Goal: Task Accomplishment & Management: Manage account settings

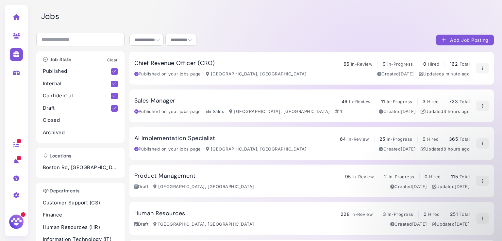
select select "**********"
select select "**"
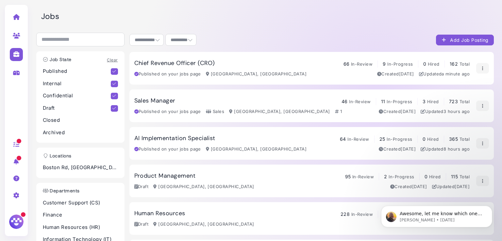
click at [157, 102] on h3 "Sales Manager" at bounding box center [154, 100] width 41 height 7
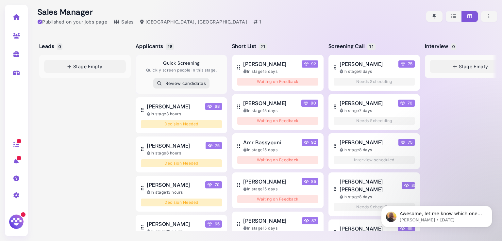
scroll to position [0, 37]
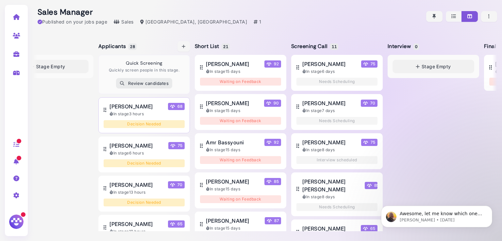
click at [132, 107] on span "[PERSON_NAME]" at bounding box center [131, 107] width 43 height 8
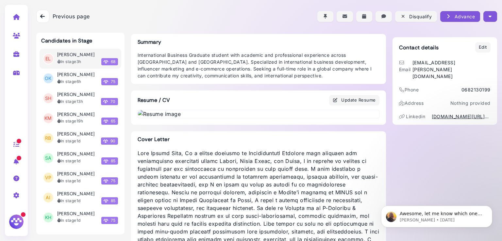
scroll to position [45, 0]
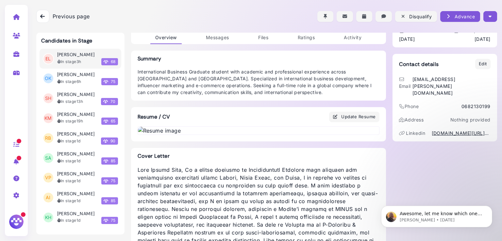
click at [221, 33] on div "Previous page Back Disqualify Advance Move to: Leads Applicants Short List Scre…" at bounding box center [266, 16] width 461 height 33
click at [214, 33] on div "Previous page Back Disqualify Advance Move to: Leads Applicants Short List Scre…" at bounding box center [266, 16] width 461 height 33
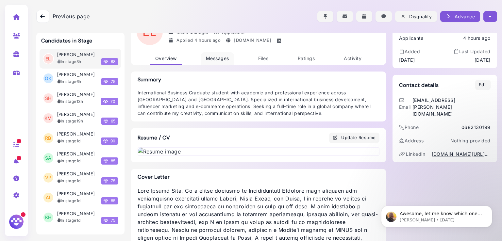
click at [208, 60] on span "Messages" at bounding box center [217, 59] width 23 height 6
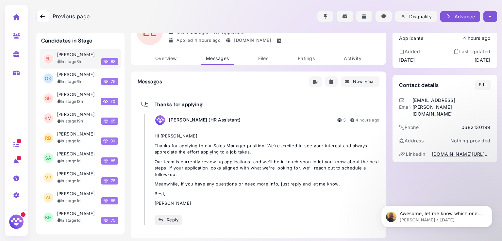
click at [166, 218] on div "Reply" at bounding box center [168, 220] width 21 height 7
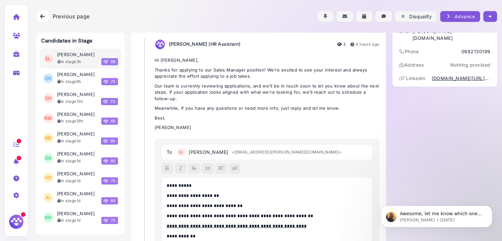
click at [184, 185] on p "**********" at bounding box center [266, 185] width 198 height 7
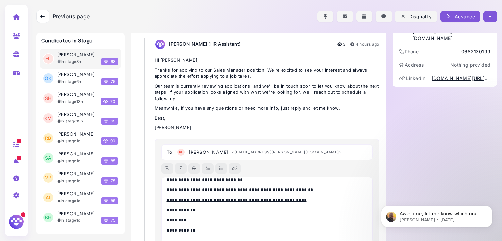
scroll to position [139, 0]
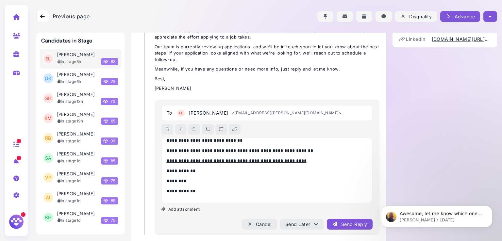
click at [345, 223] on div "Send Reply" at bounding box center [349, 224] width 35 height 7
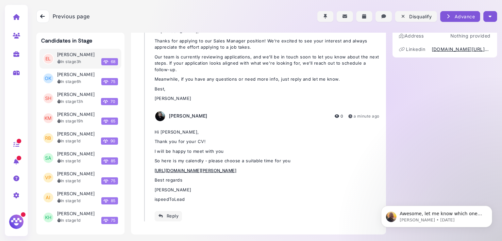
scroll to position [129, 0]
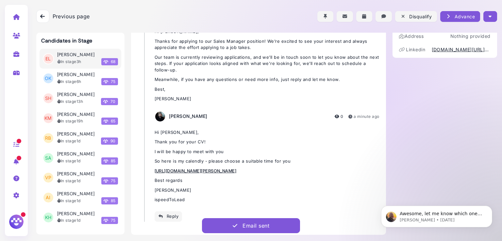
click at [489, 18] on icon "button" at bounding box center [490, 16] width 3 height 7
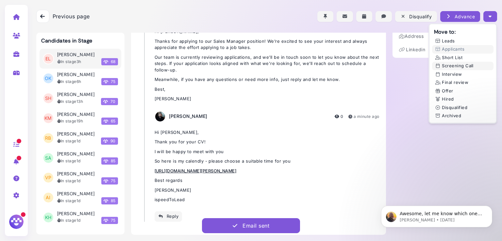
click at [447, 65] on button "Screening Call" at bounding box center [462, 66] width 61 height 9
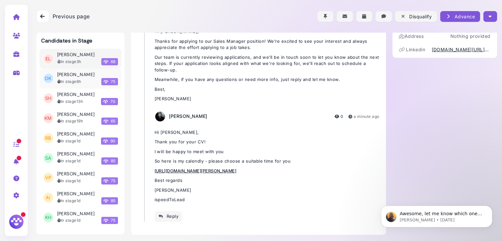
click at [77, 74] on h3 "[PERSON_NAME]" at bounding box center [76, 75] width 38 height 6
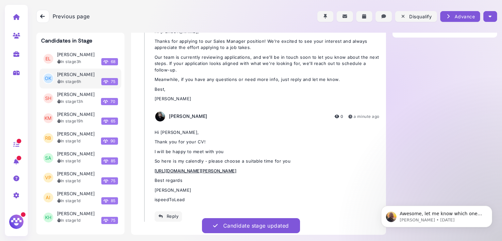
scroll to position [28, 0]
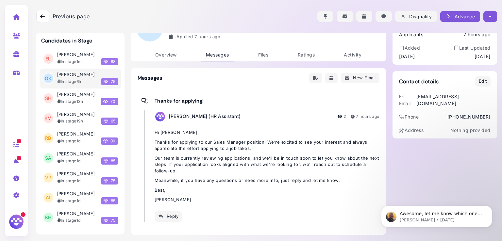
click at [166, 57] on link "Overview" at bounding box center [165, 55] width 31 height 13
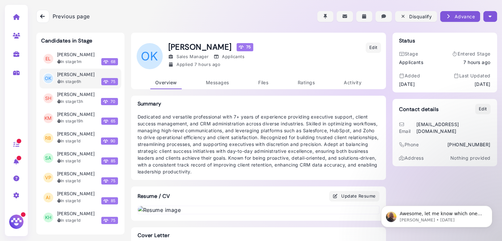
click at [489, 19] on icon "button" at bounding box center [490, 16] width 3 height 7
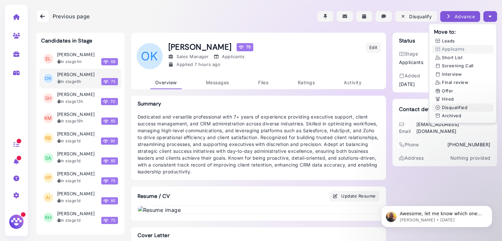
click at [448, 109] on button "Disqualified" at bounding box center [462, 108] width 61 height 9
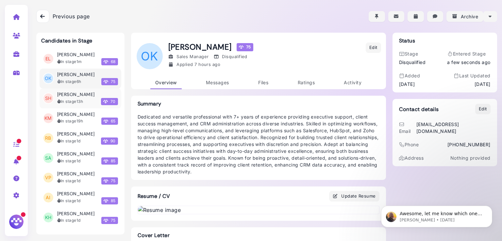
click at [70, 98] on div "In stage 13h 70" at bounding box center [87, 101] width 61 height 7
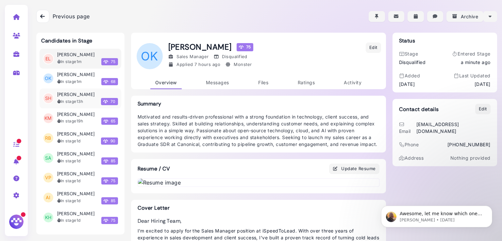
click at [59, 93] on h3 "[PERSON_NAME]" at bounding box center [76, 95] width 38 height 6
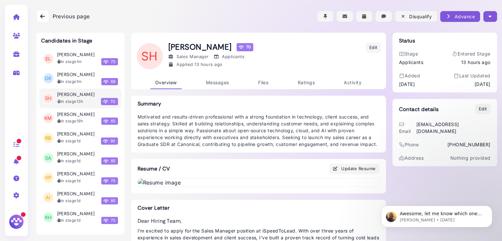
click at [490, 12] on button "button" at bounding box center [490, 16] width 13 height 11
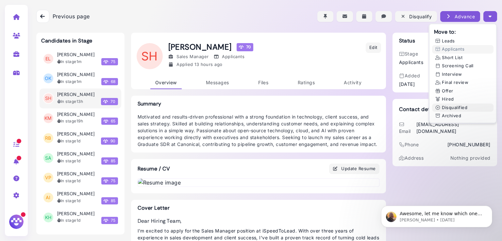
drag, startPoint x: 444, startPoint y: 110, endPoint x: 449, endPoint y: 107, distance: 6.3
click at [449, 107] on button "Disqualified" at bounding box center [462, 108] width 61 height 9
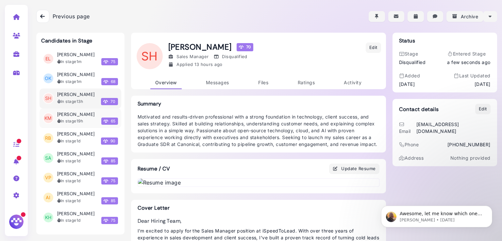
click at [78, 117] on div "[PERSON_NAME] In stage 19h 65" at bounding box center [87, 118] width 61 height 13
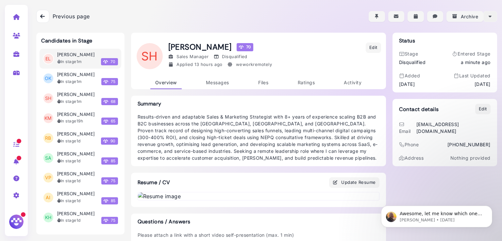
click at [490, 18] on button "button" at bounding box center [490, 16] width 13 height 11
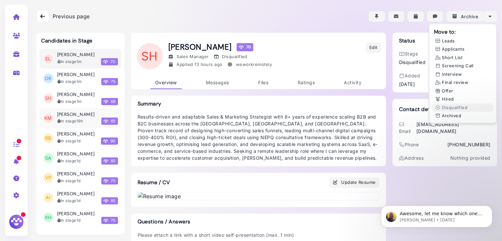
click at [62, 114] on h3 "[PERSON_NAME]" at bounding box center [76, 115] width 38 height 6
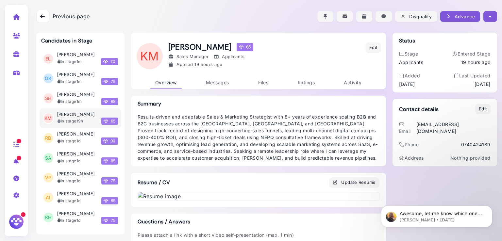
click at [490, 15] on button "button" at bounding box center [490, 16] width 13 height 11
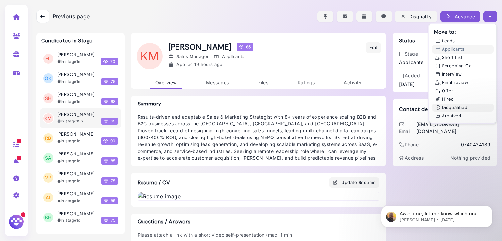
click at [446, 106] on button "Disqualified" at bounding box center [462, 108] width 61 height 9
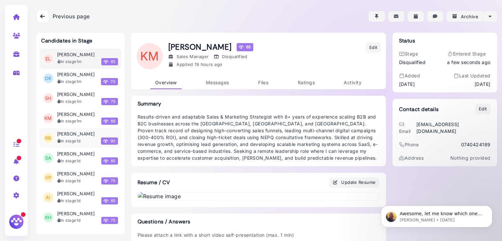
click at [70, 138] on div "In stage 1d 90" at bounding box center [87, 141] width 61 height 7
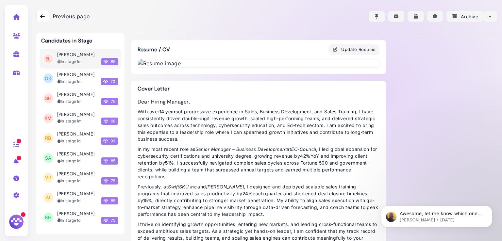
scroll to position [97, 0]
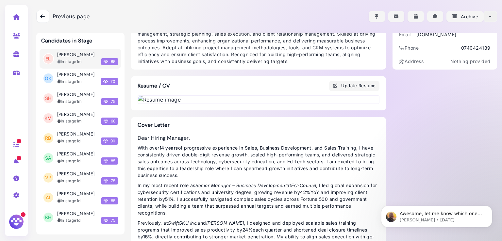
click at [491, 13] on button "button" at bounding box center [490, 16] width 13 height 11
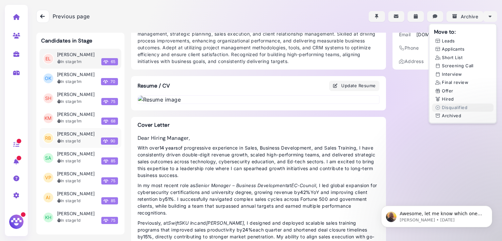
click at [65, 143] on div "In stage 1d" at bounding box center [69, 141] width 24 height 6
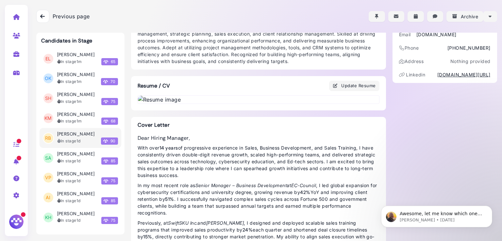
click at [65, 143] on div "In stage 1d" at bounding box center [69, 141] width 24 height 6
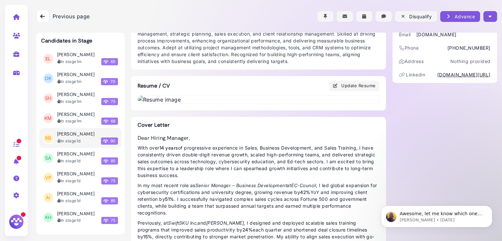
click at [489, 17] on icon "button" at bounding box center [490, 16] width 3 height 7
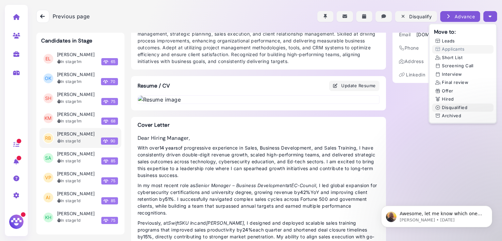
click at [451, 110] on button "Disqualified" at bounding box center [462, 108] width 61 height 9
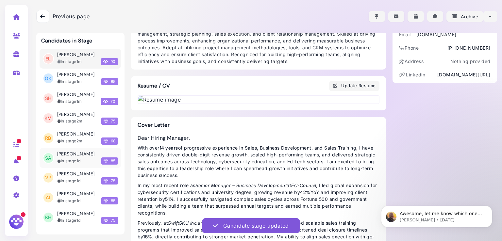
click at [72, 154] on h3 "[PERSON_NAME]" at bounding box center [76, 154] width 38 height 6
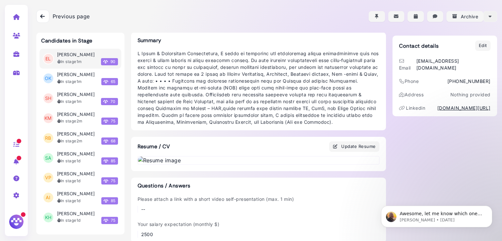
scroll to position [97, 0]
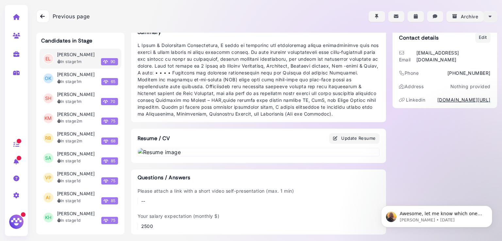
click at [491, 19] on button "button" at bounding box center [490, 16] width 13 height 11
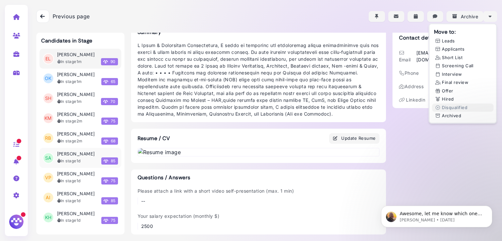
click at [61, 156] on h3 "[PERSON_NAME]" at bounding box center [76, 154] width 38 height 6
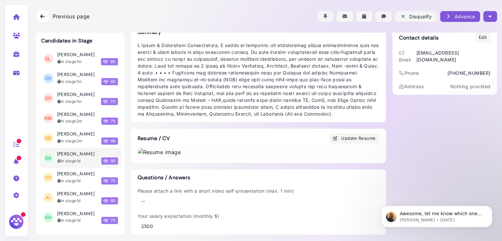
click at [61, 156] on h3 "[PERSON_NAME]" at bounding box center [76, 154] width 38 height 6
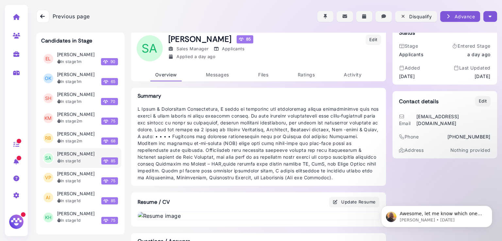
scroll to position [0, 0]
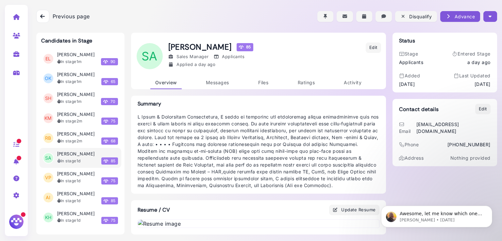
click at [489, 15] on icon "button" at bounding box center [490, 16] width 3 height 7
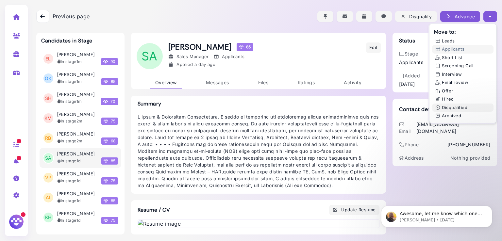
click at [445, 110] on button "Disqualified" at bounding box center [462, 108] width 61 height 9
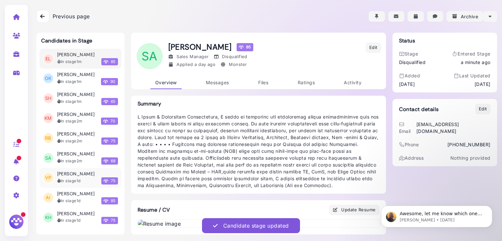
click at [63, 175] on h3 "[PERSON_NAME]" at bounding box center [76, 174] width 38 height 6
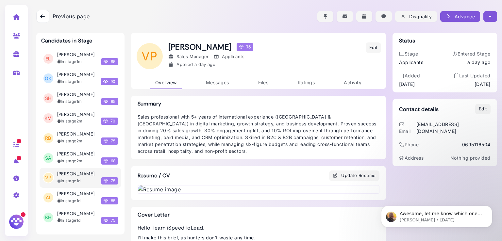
click at [63, 175] on h3 "[PERSON_NAME]" at bounding box center [76, 174] width 38 height 6
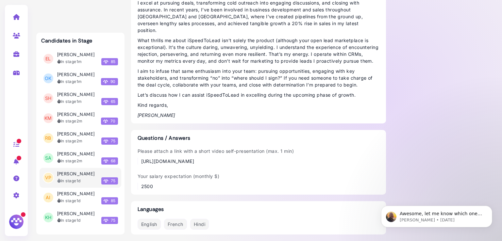
scroll to position [549, 0]
drag, startPoint x: 265, startPoint y: 158, endPoint x: 221, endPoint y: 150, distance: 45.5
click at [155, 159] on div "[URL][DOMAIN_NAME]" at bounding box center [217, 161] width 153 height 7
drag, startPoint x: 262, startPoint y: 162, endPoint x: 143, endPoint y: 163, distance: 118.4
click at [143, 163] on div "[URL][DOMAIN_NAME]" at bounding box center [217, 161] width 153 height 7
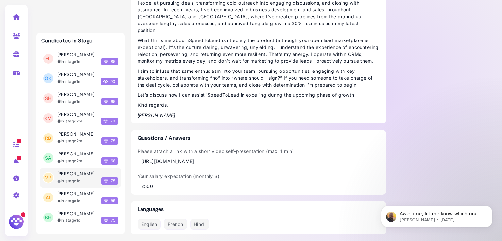
click at [18, 56] on icon at bounding box center [17, 54] width 8 height 6
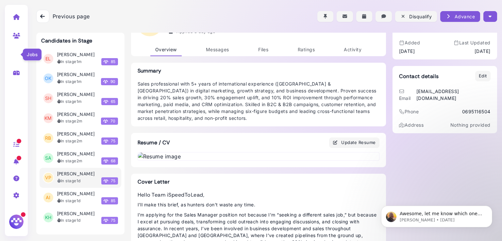
select select "**********"
select select "**"
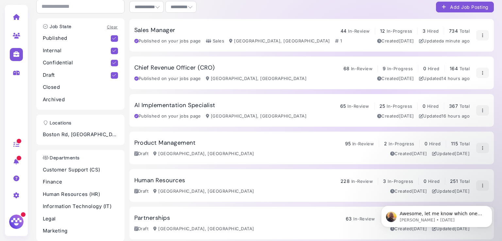
click at [349, 32] on span "In-Review" at bounding box center [359, 30] width 22 height 5
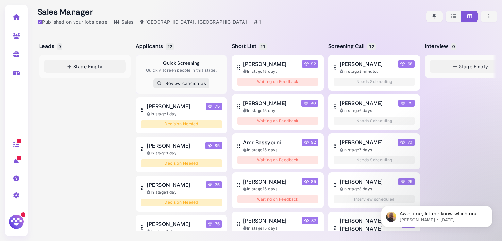
scroll to position [0, 37]
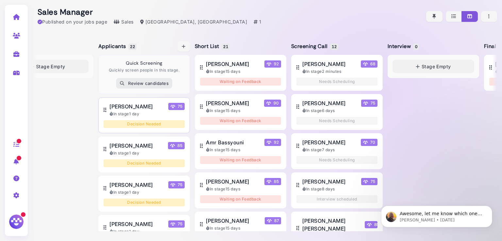
click at [121, 103] on span "[PERSON_NAME]" at bounding box center [131, 107] width 43 height 8
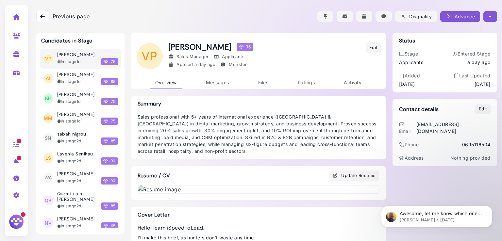
scroll to position [549, 0]
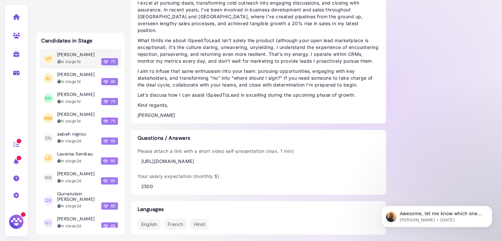
drag, startPoint x: 257, startPoint y: 163, endPoint x: 148, endPoint y: 162, distance: 108.6
click at [148, 162] on div "[URL][DOMAIN_NAME]" at bounding box center [217, 161] width 153 height 7
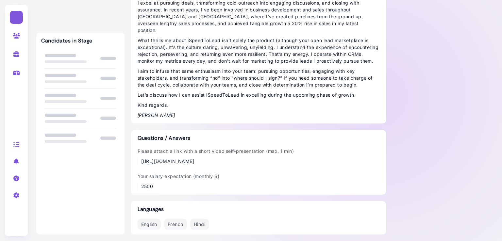
scroll to position [549, 0]
drag, startPoint x: 258, startPoint y: 161, endPoint x: 138, endPoint y: 165, distance: 120.1
click at [138, 165] on div "Please attach a link with a short video self-presentation (max. 1 min) https://…" at bounding box center [259, 169] width 242 height 42
copy div "[URL][DOMAIN_NAME]"
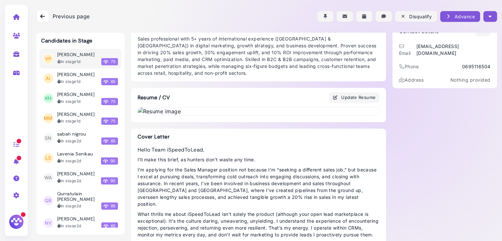
scroll to position [0, 0]
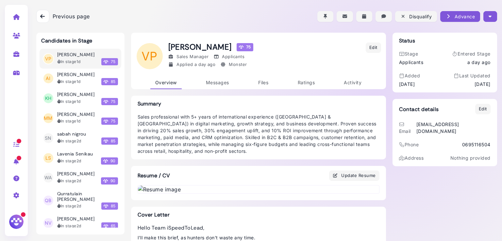
click at [489, 15] on icon "button" at bounding box center [490, 16] width 3 height 7
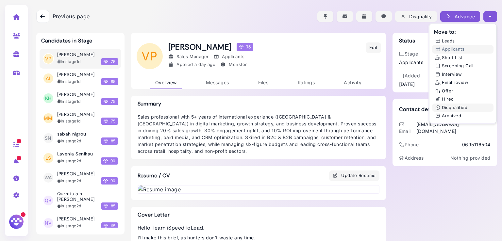
click at [457, 107] on button "Disqualified" at bounding box center [462, 108] width 61 height 9
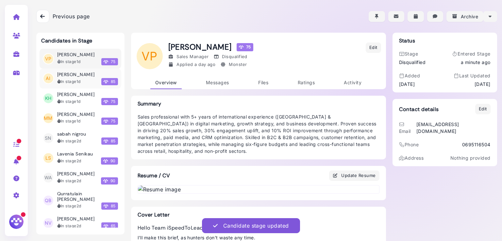
click at [64, 75] on h3 "[PERSON_NAME]" at bounding box center [76, 75] width 38 height 6
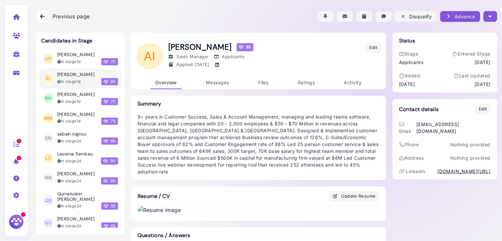
click at [489, 15] on icon "button" at bounding box center [490, 16] width 3 height 7
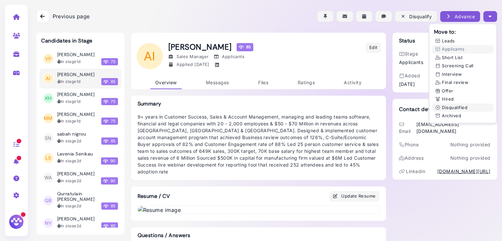
click at [450, 108] on button "Disqualified" at bounding box center [462, 108] width 61 height 9
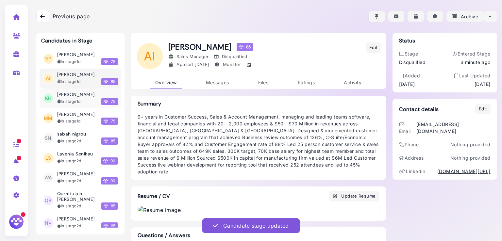
click at [70, 99] on div "In stage 1d" at bounding box center [69, 102] width 24 height 6
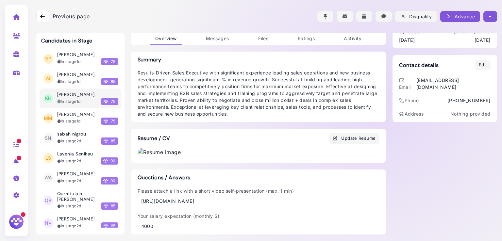
scroll to position [355, 0]
drag, startPoint x: 177, startPoint y: 203, endPoint x: 138, endPoint y: 195, distance: 40.1
click at [138, 198] on div "https://www.loom.com/share/e1624b39b5214a3898024f2c46fa1e87?sid=863d21fe-a60a-4…" at bounding box center [216, 201] width 157 height 7
copy div "https://www.loom.com/share/e1624b39b5214a3898024f2c46fa1e87?sid=863d21fe-a60a-4…"
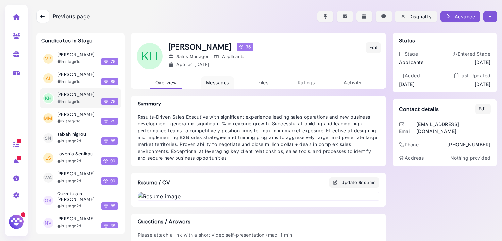
click at [218, 83] on span "Messages" at bounding box center [217, 83] width 23 height 6
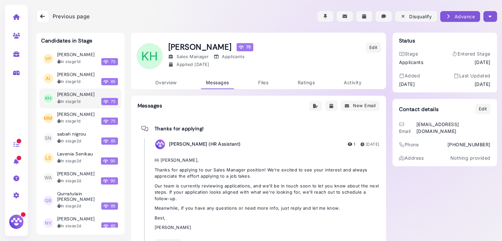
scroll to position [28, 0]
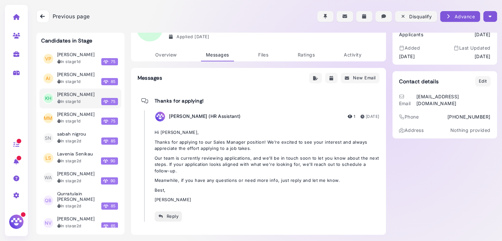
click at [169, 219] on div "Reply" at bounding box center [168, 216] width 21 height 7
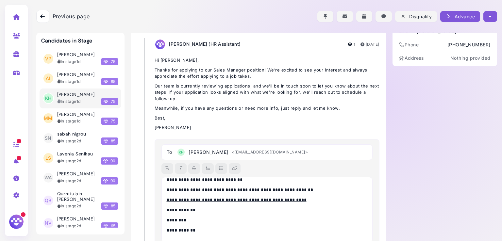
scroll to position [0, 0]
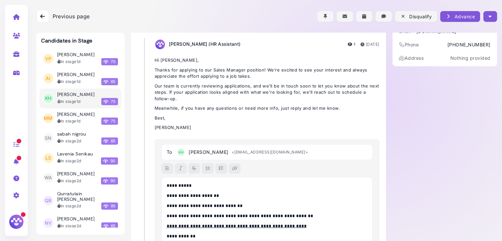
click at [185, 185] on p "**********" at bounding box center [266, 185] width 198 height 7
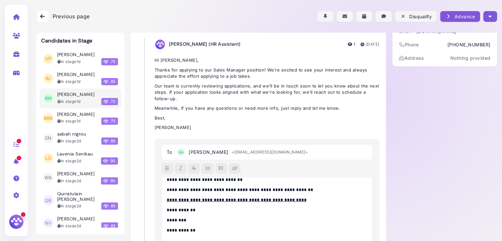
scroll to position [152, 0]
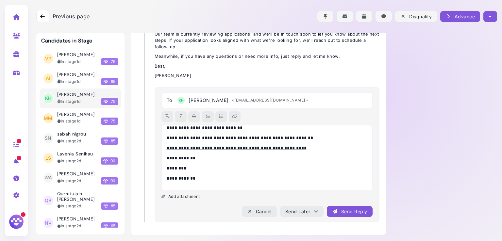
click at [346, 211] on div "Send Reply" at bounding box center [349, 211] width 35 height 7
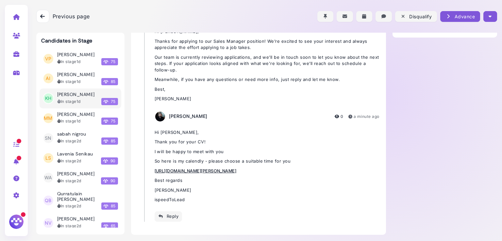
click at [489, 14] on icon "button" at bounding box center [490, 16] width 3 height 7
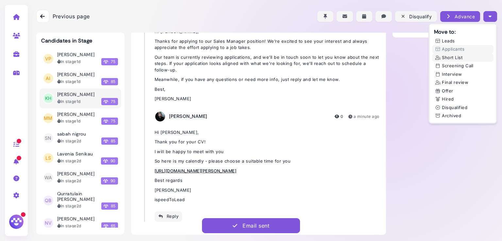
click at [456, 57] on button "Short List" at bounding box center [462, 58] width 61 height 9
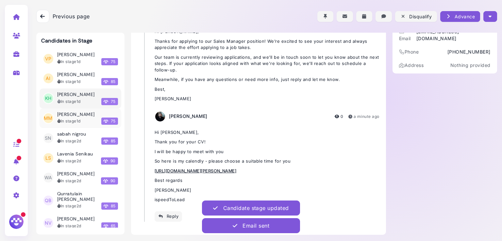
click at [75, 118] on div "In stage 1d 75" at bounding box center [87, 121] width 61 height 7
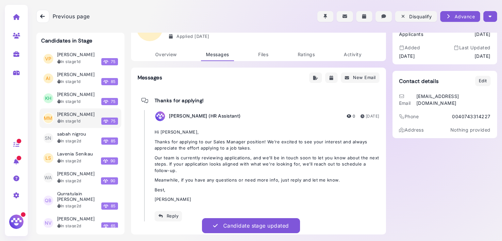
scroll to position [28, 0]
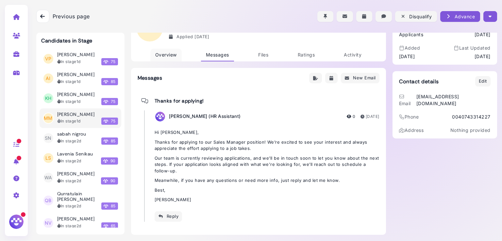
click at [169, 55] on span "Overview" at bounding box center [166, 55] width 22 height 6
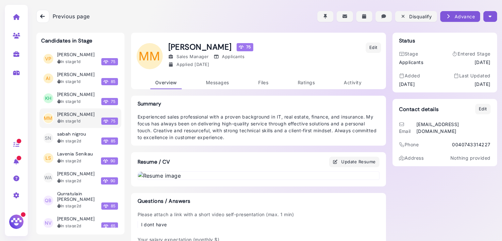
click at [490, 19] on button "button" at bounding box center [490, 16] width 13 height 11
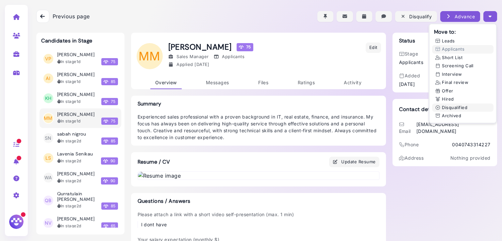
click at [454, 109] on button "Disqualified" at bounding box center [462, 108] width 61 height 9
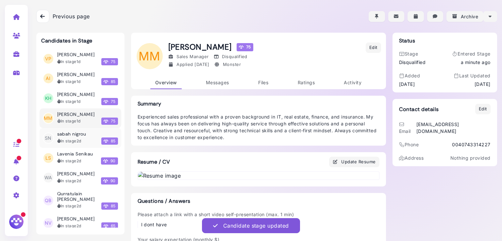
click at [64, 138] on div "In stage 2d 85" at bounding box center [87, 141] width 61 height 7
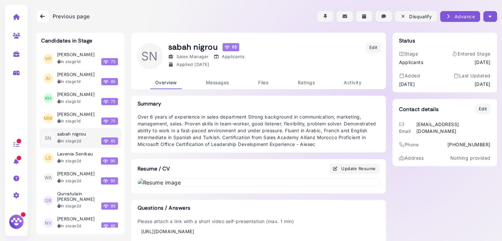
click at [492, 15] on button "button" at bounding box center [490, 16] width 13 height 11
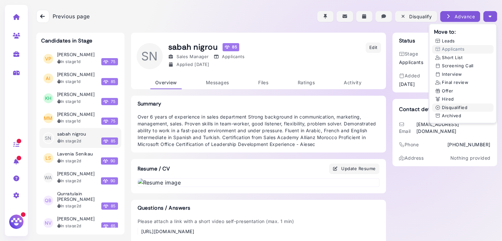
click at [455, 107] on button "Disqualified" at bounding box center [462, 108] width 61 height 9
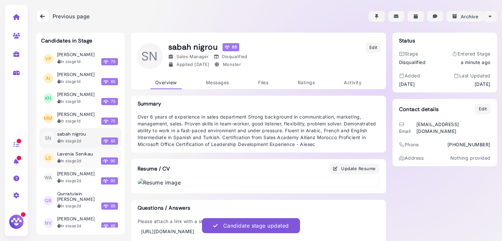
click at [69, 158] on div "In stage 2d" at bounding box center [69, 161] width 24 height 6
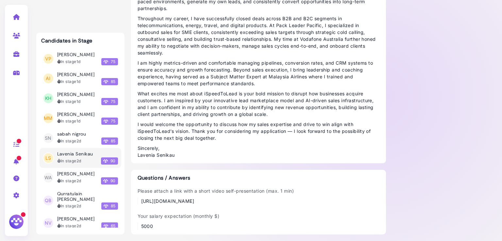
scroll to position [615, 0]
drag, startPoint x: 254, startPoint y: 200, endPoint x: 138, endPoint y: 206, distance: 116.9
click at [138, 206] on div "Please attach a link with a short video self-presentation (max. 1 min) https://…" at bounding box center [259, 209] width 242 height 42
copy div "https://go.screenpal.com/watch/cTQVeCnonxQ"
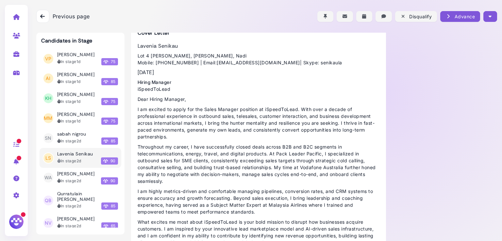
scroll to position [0, 0]
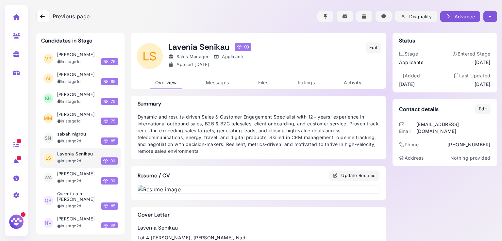
click at [489, 17] on icon "button" at bounding box center [490, 16] width 3 height 7
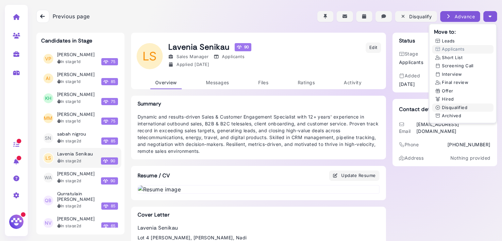
click at [451, 107] on button "Disqualified" at bounding box center [462, 108] width 61 height 9
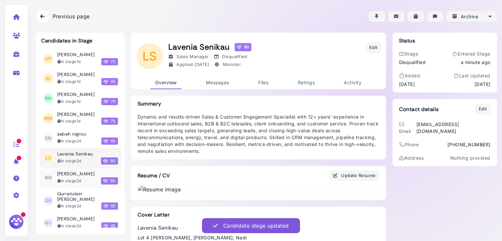
click at [70, 176] on h3 "[PERSON_NAME]" at bounding box center [76, 174] width 38 height 6
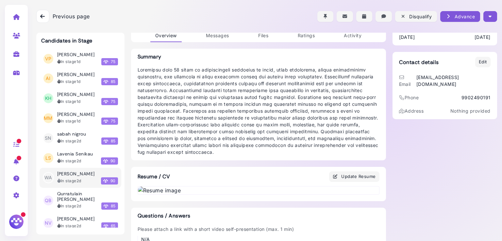
scroll to position [44, 0]
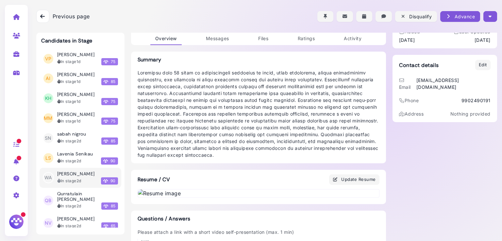
click at [216, 33] on div "Previous page Back Disqualify Advance Move to: Leads Applicants Short List Scre…" at bounding box center [266, 16] width 461 height 33
click at [217, 33] on div "Previous page Back Disqualify Advance Move to: Leads Applicants Short List Scre…" at bounding box center [266, 16] width 461 height 33
click at [217, 39] on span "Messages" at bounding box center [217, 39] width 23 height 6
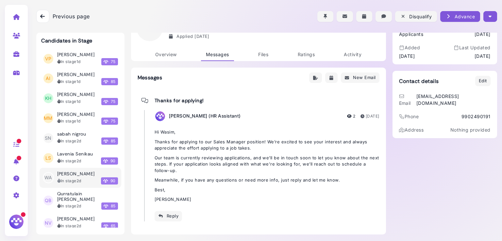
scroll to position [28, 0]
click at [167, 214] on div "Reply" at bounding box center [168, 216] width 21 height 7
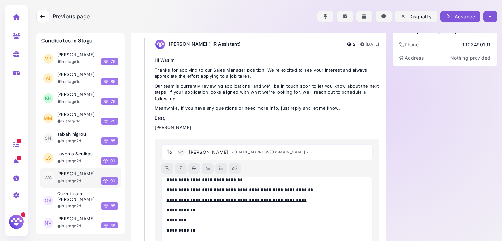
scroll to position [0, 0]
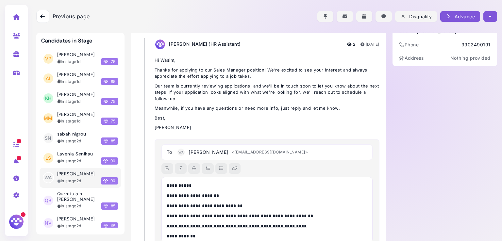
click at [184, 186] on p "**********" at bounding box center [266, 185] width 198 height 7
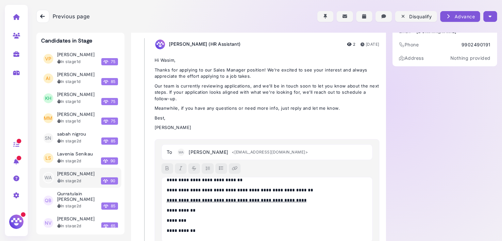
scroll to position [152, 0]
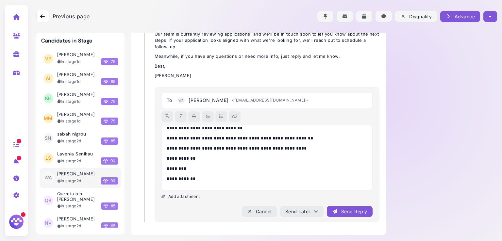
click at [337, 210] on div "Send Reply" at bounding box center [349, 211] width 35 height 7
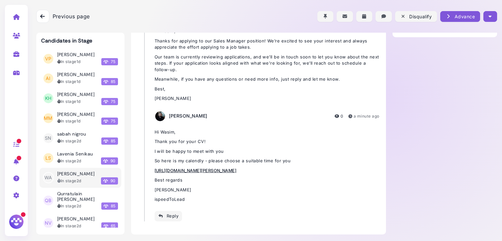
scroll to position [129, 0]
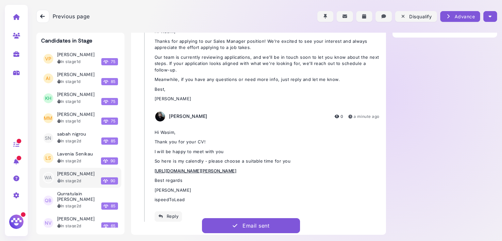
click at [489, 17] on icon "button" at bounding box center [490, 16] width 3 height 7
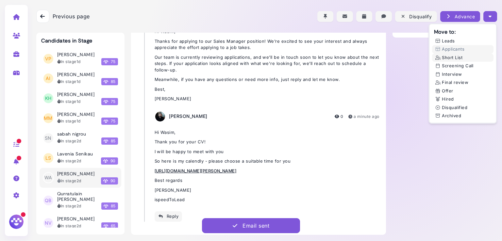
click at [450, 56] on button "Short List" at bounding box center [462, 58] width 61 height 9
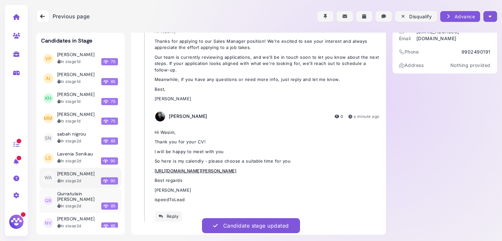
click at [72, 199] on h3 "Qurratulain [PERSON_NAME]" at bounding box center [87, 196] width 61 height 11
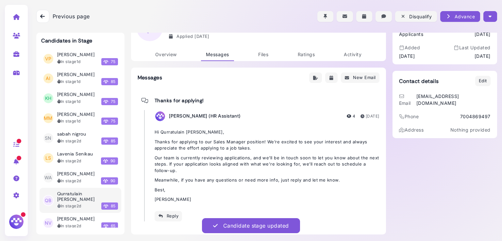
scroll to position [28, 0]
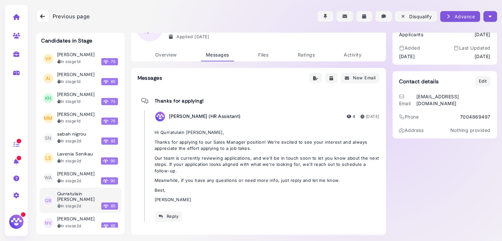
click at [490, 15] on button "button" at bounding box center [490, 16] width 13 height 11
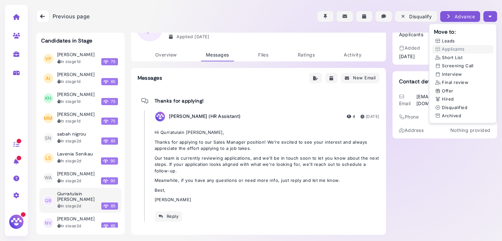
click at [450, 180] on div "Status Stage Applicants Entered Stage 3 days ago Added Aug 31, 2025 Last Update…" at bounding box center [445, 120] width 105 height 230
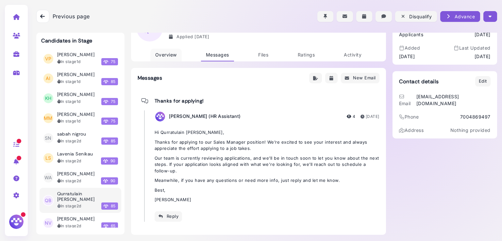
click at [165, 52] on span "Overview" at bounding box center [166, 55] width 22 height 6
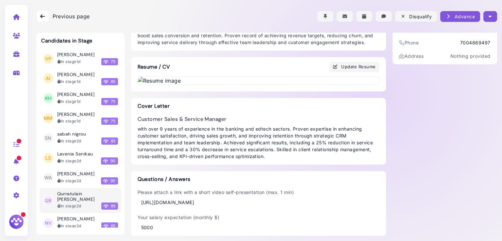
scroll to position [415, 0]
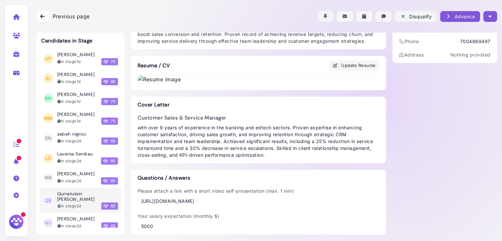
drag, startPoint x: 355, startPoint y: 201, endPoint x: 135, endPoint y: 201, distance: 219.4
click at [138, 201] on div "Please attach a link with a short video self-presentation (max. 1 min) https://…" at bounding box center [259, 196] width 242 height 17
copy div "https://drive.google.com/file/d/1c9uBbTsnaKwAwIzU8kajx-DSpqzCX4V8/view?usp=driv…"
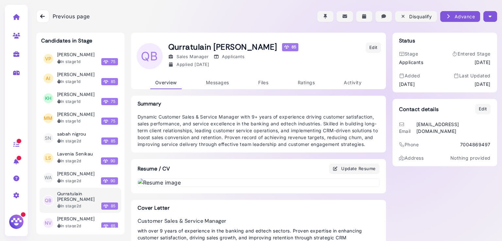
click at [489, 19] on icon "button" at bounding box center [490, 16] width 3 height 7
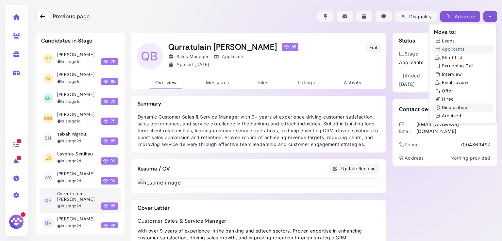
click at [454, 109] on button "Disqualified" at bounding box center [462, 108] width 61 height 9
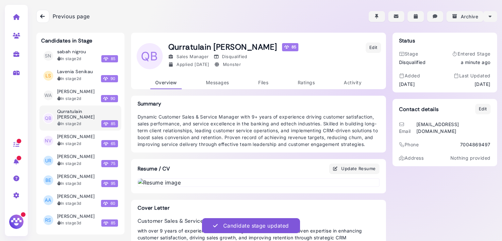
scroll to position [88, 0]
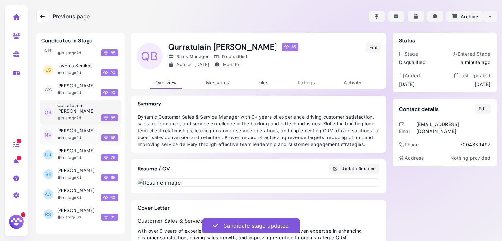
click at [77, 143] on li "NV Naanwal Vongdip In stage 2d 65" at bounding box center [81, 135] width 82 height 20
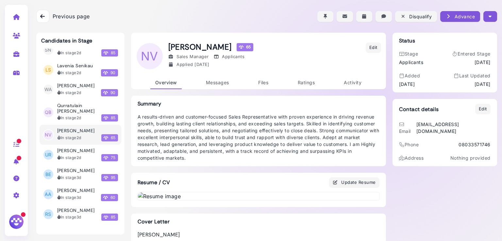
click at [486, 21] on button "button" at bounding box center [490, 16] width 13 height 11
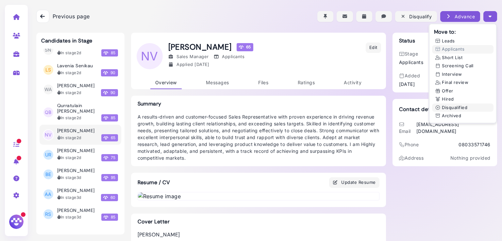
click at [460, 108] on button "Disqualified" at bounding box center [462, 108] width 61 height 9
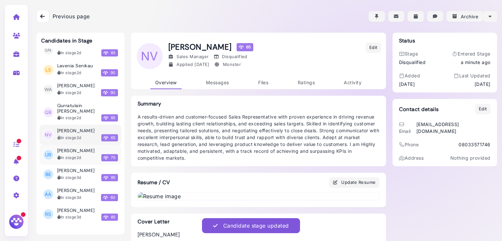
click at [70, 151] on h3 "[PERSON_NAME]" at bounding box center [76, 151] width 38 height 6
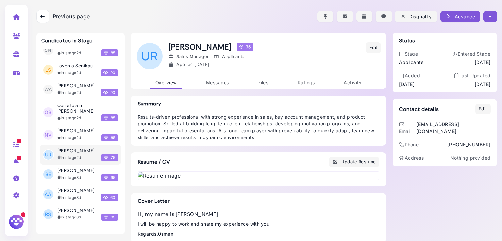
click at [488, 10] on div at bounding box center [266, 16] width 461 height 33
click at [486, 20] on button "button" at bounding box center [490, 16] width 13 height 11
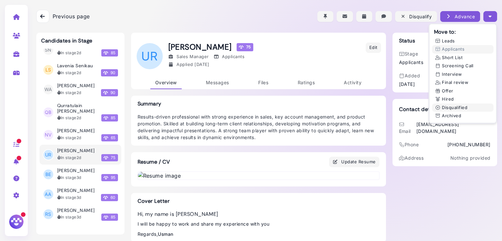
click at [454, 107] on button "Disqualified" at bounding box center [462, 108] width 61 height 9
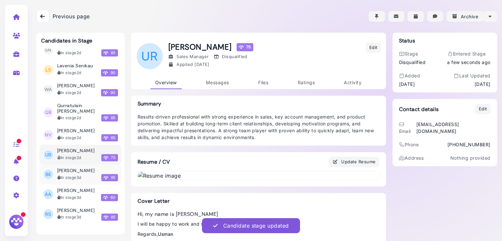
click at [80, 167] on li "BE Benjamin Emanuel Emanuel In stage 3d 95" at bounding box center [81, 175] width 82 height 20
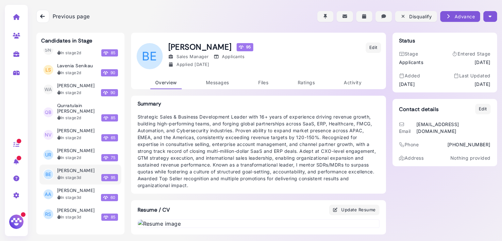
click at [491, 18] on button "button" at bounding box center [490, 16] width 13 height 11
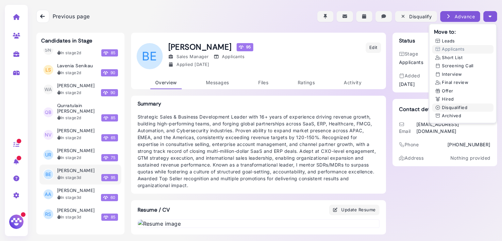
click at [447, 106] on button "Disqualified" at bounding box center [462, 108] width 61 height 9
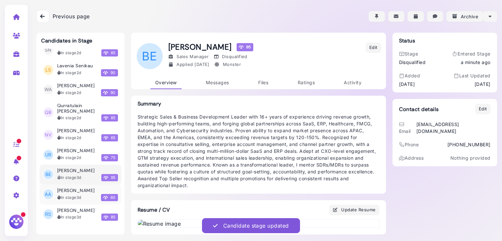
click at [72, 194] on h3 "[PERSON_NAME]" at bounding box center [76, 191] width 38 height 6
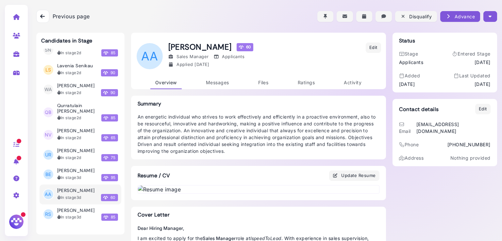
click at [490, 17] on button "button" at bounding box center [490, 16] width 13 height 11
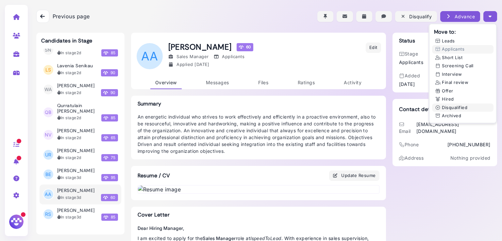
click at [457, 107] on button "Disqualified" at bounding box center [462, 108] width 61 height 9
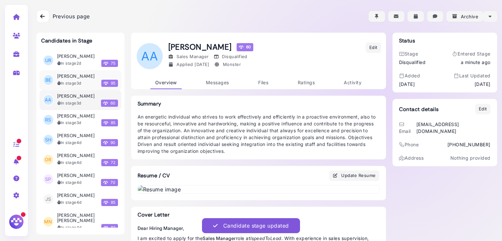
scroll to position [243, 0]
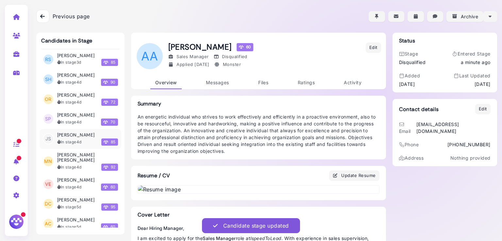
click at [73, 138] on h3 "[PERSON_NAME]" at bounding box center [76, 135] width 38 height 6
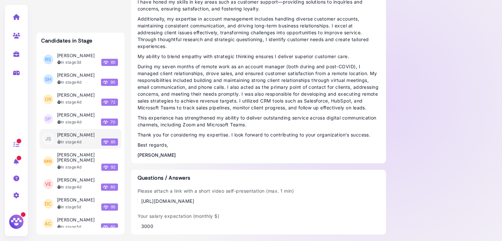
scroll to position [568, 0]
drag, startPoint x: 195, startPoint y: 200, endPoint x: 130, endPoint y: 196, distance: 64.6
click at [131, 196] on div "Questions / Answers Please attach a link with a short video self-presentation (…" at bounding box center [258, 202] width 255 height 65
copy div "https://www.loom.com/share/3e604de4461c44babd6a6b1da3b84040?sid=733832d5-bbaf-4…"
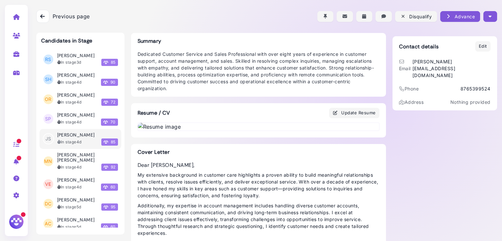
scroll to position [0, 0]
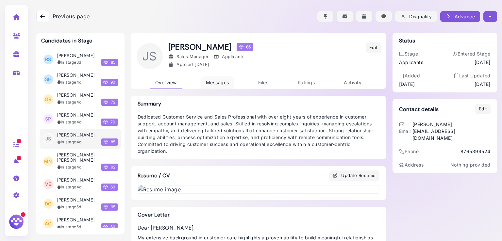
click at [224, 82] on span "Messages" at bounding box center [217, 83] width 23 height 6
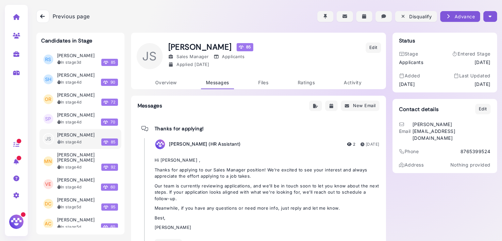
scroll to position [28, 0]
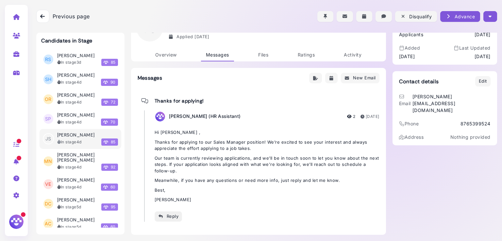
click at [170, 213] on div "Reply" at bounding box center [168, 216] width 21 height 7
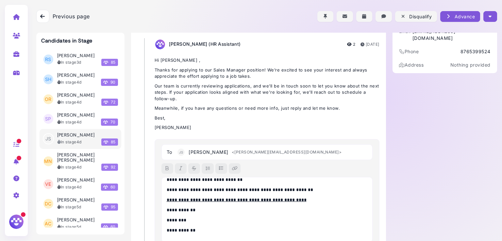
scroll to position [0, 0]
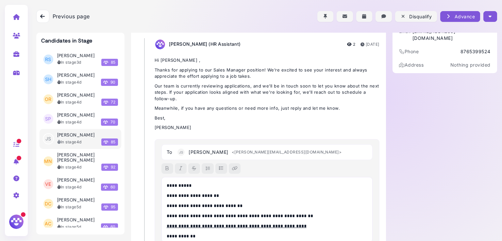
click at [184, 182] on p "**********" at bounding box center [266, 185] width 198 height 7
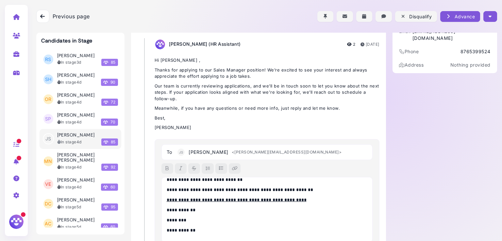
scroll to position [152, 0]
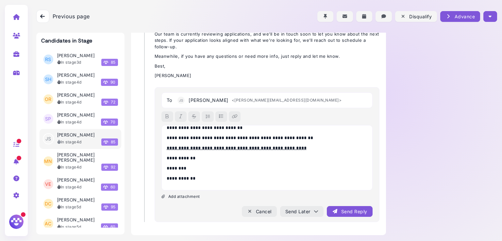
click at [336, 214] on div "Send Reply" at bounding box center [349, 211] width 35 height 7
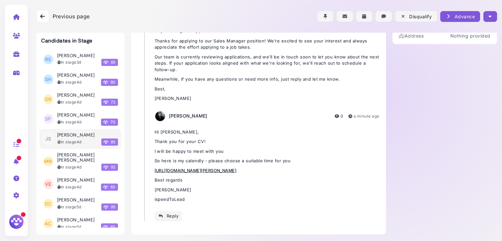
scroll to position [129, 0]
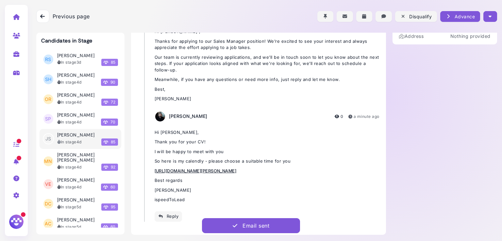
click at [489, 18] on icon "button" at bounding box center [490, 16] width 3 height 7
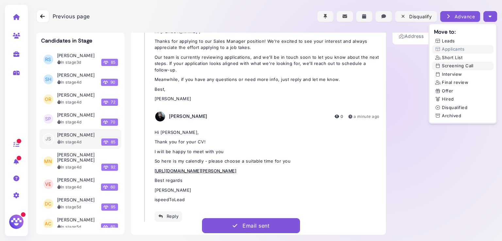
click at [458, 66] on button "Screening Call" at bounding box center [462, 66] width 61 height 9
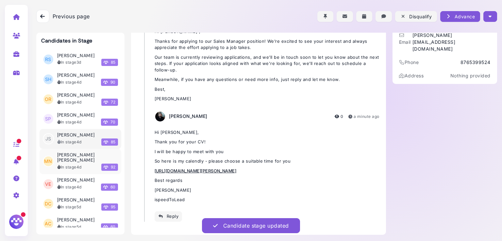
click at [70, 162] on h3 "[PERSON_NAME] [PERSON_NAME]" at bounding box center [87, 157] width 61 height 11
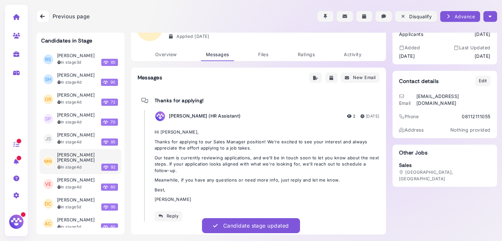
scroll to position [28, 0]
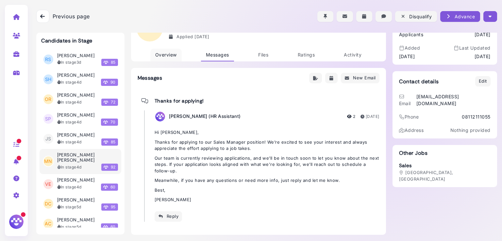
click at [162, 56] on span "Overview" at bounding box center [166, 55] width 22 height 6
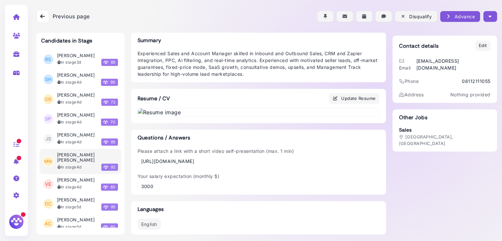
scroll to position [404, 0]
drag, startPoint x: 170, startPoint y: 161, endPoint x: 139, endPoint y: 152, distance: 32.3
click at [141, 158] on div "https://www.loom.com/share/c8ce607ba75e4dfda7ea2f35f3c2649d?sid=f944c4ce-1174-4…" at bounding box center [217, 161] width 153 height 7
copy div "https://www.loom.com/share/c8ce607ba75e4dfda7ea2f35f3c2649d?sid=f944c4ce-1174-4…"
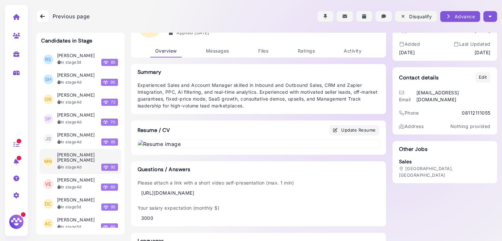
scroll to position [25, 0]
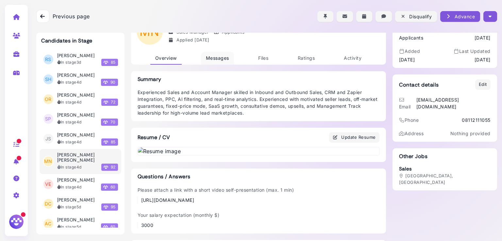
click at [214, 59] on span "Messages" at bounding box center [217, 58] width 23 height 6
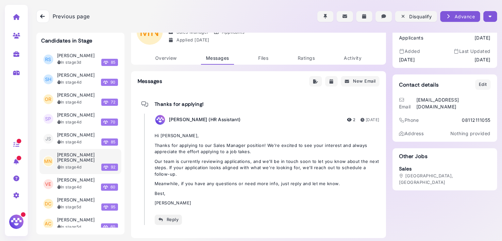
click at [173, 221] on div "Reply" at bounding box center [168, 219] width 21 height 7
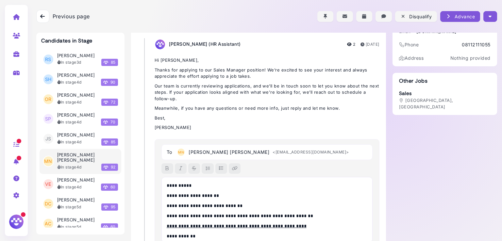
click at [184, 186] on p "**********" at bounding box center [266, 185] width 198 height 7
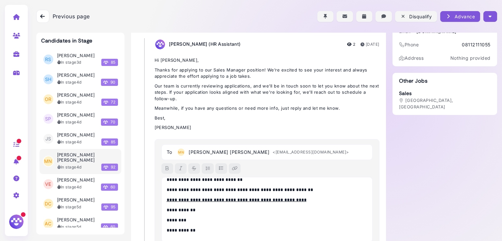
scroll to position [152, 0]
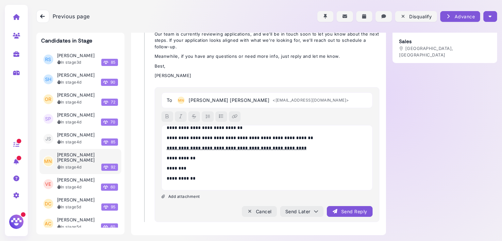
click at [344, 213] on div "Send Reply" at bounding box center [349, 211] width 35 height 7
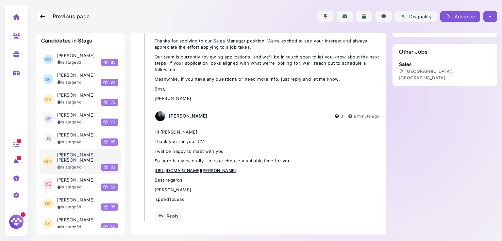
scroll to position [129, 0]
click at [490, 18] on button "button" at bounding box center [490, 16] width 13 height 11
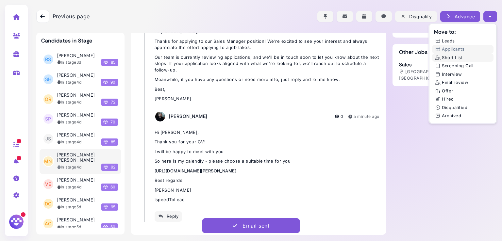
click at [448, 56] on button "Short List" at bounding box center [462, 58] width 61 height 9
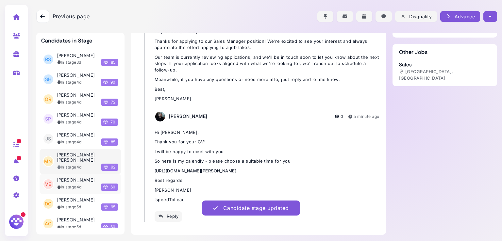
click at [68, 185] on div "In stage 4d" at bounding box center [69, 187] width 25 height 6
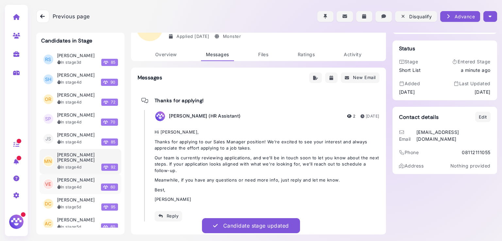
scroll to position [28, 0]
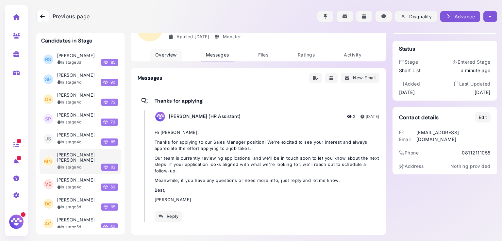
click at [163, 60] on link "Overview" at bounding box center [165, 55] width 31 height 13
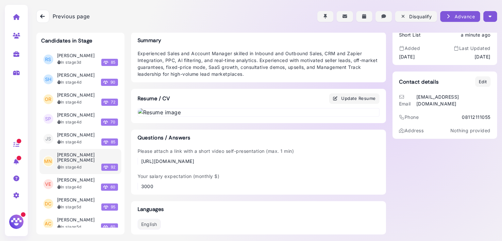
scroll to position [402, 0]
drag, startPoint x: 179, startPoint y: 163, endPoint x: 136, endPoint y: 156, distance: 43.4
click at [138, 158] on div "https://www.loom.com/share/c8ce607ba75e4dfda7ea2f35f3c2649d?sid=f944c4ce-1174-4…" at bounding box center [216, 161] width 157 height 7
copy div "https://www.loom.com/share/c8ce607ba75e4dfda7ea2f35f3c2649d?sid=f944c4ce-1174-4…"
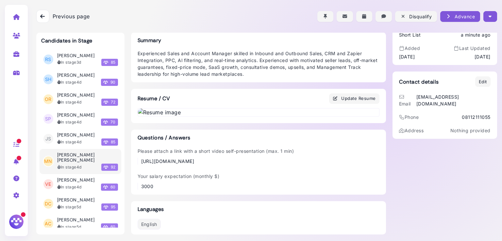
copy div "https://www.loom.com/share/c8ce607ba75e4dfda7ea2f35f3c2649d?sid=f944c4ce-1174-4…"
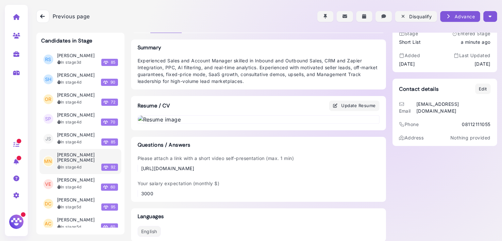
scroll to position [0, 0]
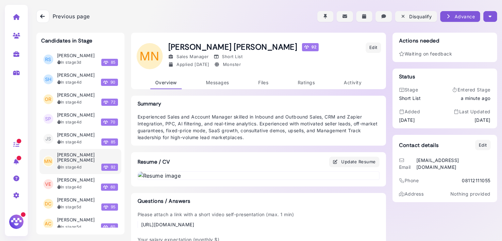
click at [491, 16] on button "button" at bounding box center [490, 16] width 13 height 11
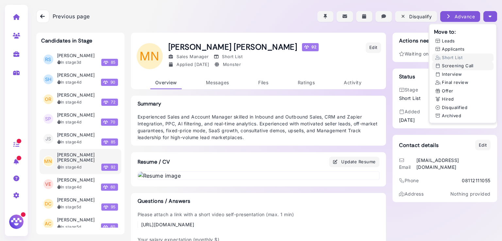
click at [455, 68] on button "Screening Call" at bounding box center [462, 66] width 61 height 9
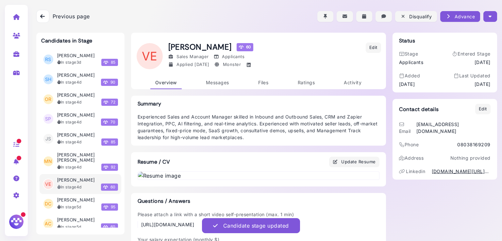
click at [66, 185] on div "In stage 4d" at bounding box center [69, 187] width 25 height 6
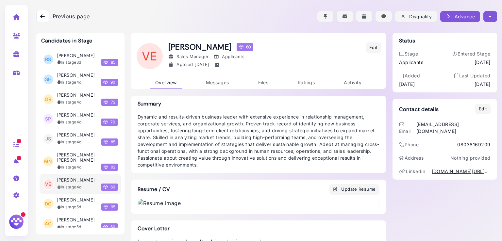
click at [489, 22] on div at bounding box center [266, 16] width 461 height 33
click at [489, 19] on icon "button" at bounding box center [490, 16] width 3 height 7
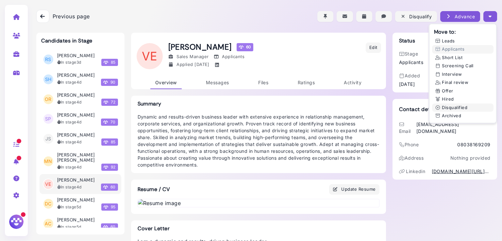
click at [450, 106] on button "Disqualified" at bounding box center [462, 108] width 61 height 9
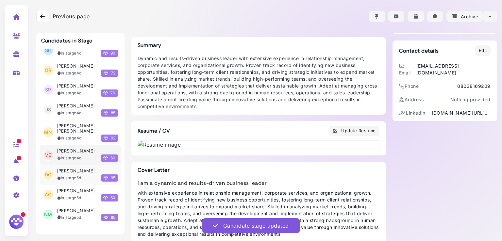
scroll to position [59, 0]
click at [77, 182] on li "DC Dave Chungath In stage 5d 95" at bounding box center [81, 175] width 82 height 20
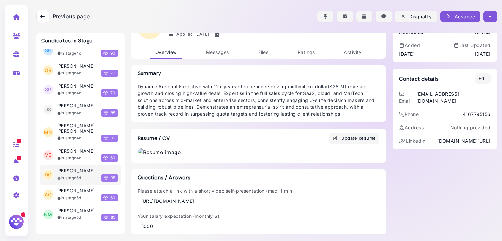
scroll to position [335, 0]
drag, startPoint x: 368, startPoint y: 203, endPoint x: 136, endPoint y: 200, distance: 232.8
click at [138, 200] on div "Please attach a link with a short video self-presentation (max. 1 min) https://…" at bounding box center [259, 196] width 242 height 17
copy div "https://1drv.ms/v/c/8dc132ffc5383b83/EWQfBBUFPIlPoORchezILZgBNTZF3PSFXakpoxSsqM…"
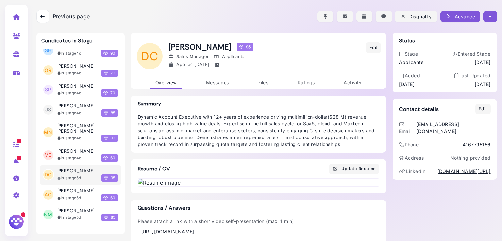
click at [481, 15] on div "Disqualify Advance Move to: Leads Applicants Short List Screening Call Intervie…" at bounding box center [407, 16] width 180 height 11
drag, startPoint x: 487, startPoint y: 15, endPoint x: 481, endPoint y: 15, distance: 6.2
click at [481, 15] on div "Disqualify Advance Move to: Leads Applicants Short List Screening Call Intervie…" at bounding box center [407, 16] width 180 height 11
click at [486, 15] on button "button" at bounding box center [490, 16] width 13 height 11
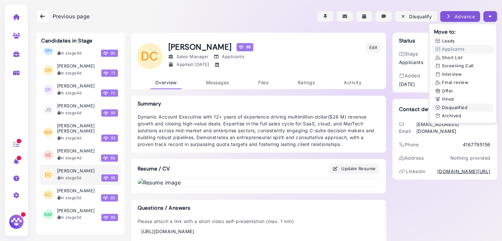
click at [456, 107] on button "Disqualified" at bounding box center [462, 108] width 61 height 9
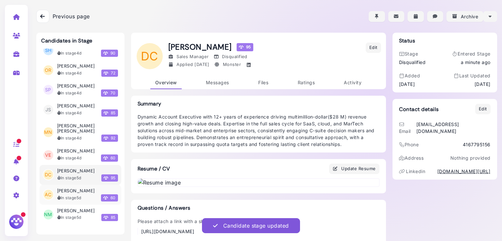
click at [71, 188] on h3 "[PERSON_NAME]" at bounding box center [76, 191] width 38 height 6
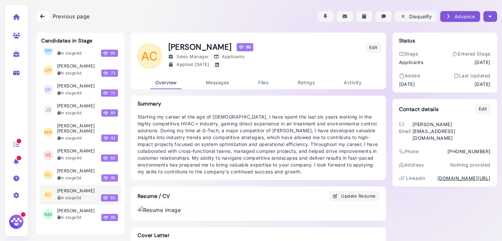
click at [489, 17] on icon "button" at bounding box center [490, 16] width 3 height 7
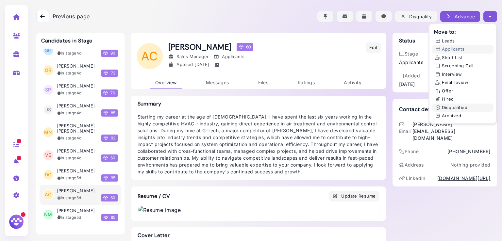
click at [456, 108] on button "Disqualified" at bounding box center [462, 108] width 61 height 9
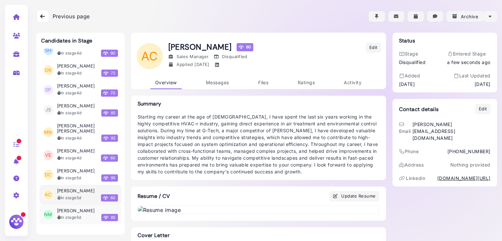
click at [69, 211] on h3 "[PERSON_NAME]" at bounding box center [76, 211] width 38 height 6
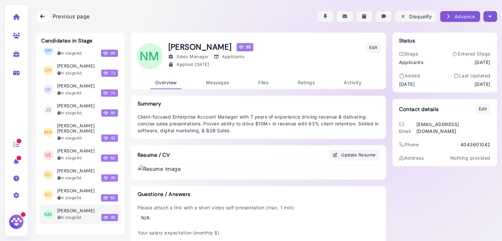
click at [493, 13] on button "button" at bounding box center [490, 16] width 13 height 11
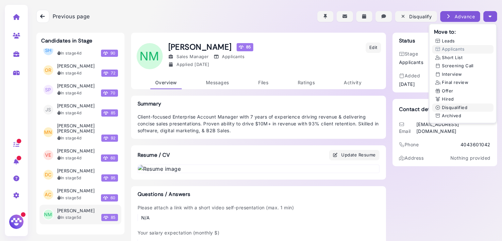
click at [458, 105] on button "Disqualified" at bounding box center [462, 108] width 61 height 9
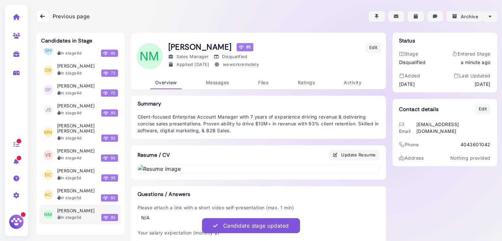
click at [17, 38] on icon at bounding box center [17, 36] width 8 height 6
select select "**********"
select select "**"
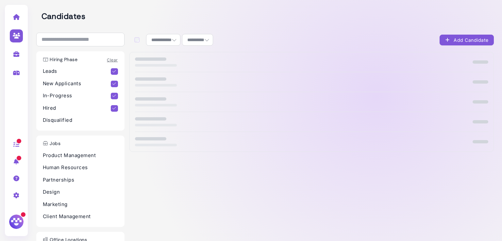
click at [13, 54] on icon at bounding box center [17, 54] width 8 height 6
select select "**********"
select select "**"
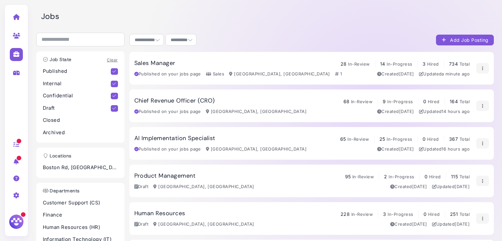
click at [169, 65] on h3 "Sales Manager" at bounding box center [154, 63] width 41 height 7
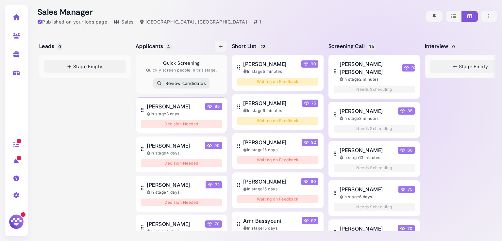
click at [165, 109] on span "[PERSON_NAME]" at bounding box center [168, 107] width 43 height 8
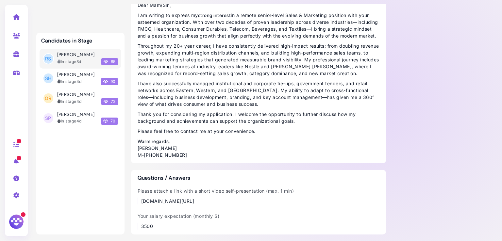
scroll to position [548, 0]
drag, startPoint x: 259, startPoint y: 201, endPoint x: 139, endPoint y: 201, distance: 120.3
click at [141, 201] on div "www.linkedin.com/in/rajkumar-sinha-82bb3318" at bounding box center [217, 201] width 153 height 7
drag, startPoint x: 139, startPoint y: 201, endPoint x: 184, endPoint y: 200, distance: 45.1
click at [184, 200] on div "www.linkedin.com/in/rajkumar-sinha-82bb3318" at bounding box center [217, 201] width 153 height 7
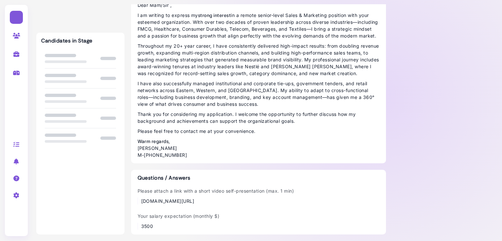
scroll to position [548, 0]
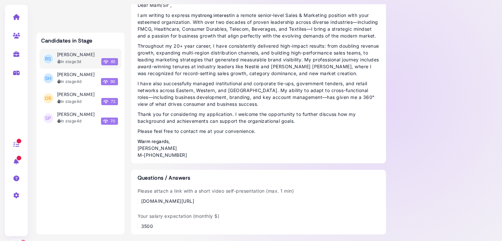
drag, startPoint x: 251, startPoint y: 200, endPoint x: 140, endPoint y: 203, distance: 111.5
click at [141, 203] on div "www.linkedin.com/in/rajkumar-sinha-82bb3318" at bounding box center [217, 201] width 153 height 7
copy div "www.linkedin.com/in/rajkumar-sinha-82bb3318"
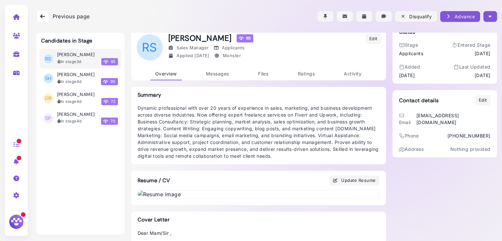
scroll to position [0, 0]
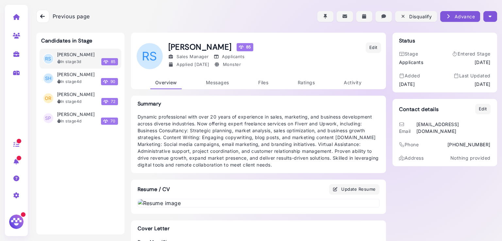
click at [491, 13] on button "button" at bounding box center [490, 16] width 13 height 11
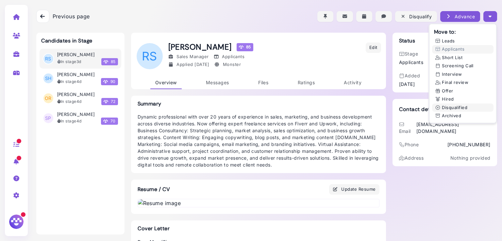
click at [449, 106] on button "Disqualified" at bounding box center [462, 108] width 61 height 9
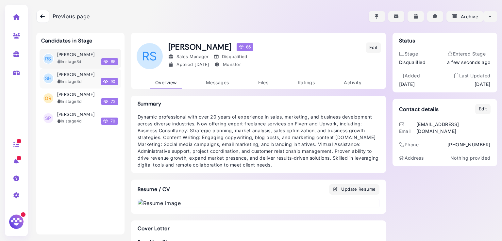
click at [83, 76] on div "[PERSON_NAME]" at bounding box center [87, 75] width 61 height 6
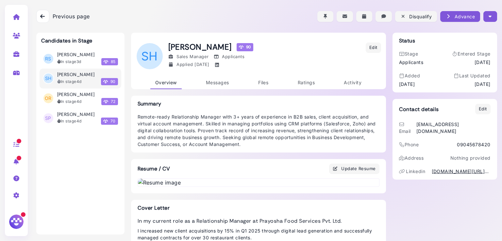
click at [489, 16] on icon "button" at bounding box center [490, 16] width 3 height 7
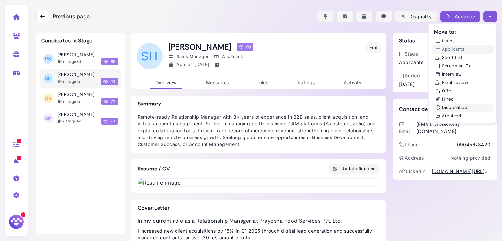
click at [461, 105] on button "Disqualified" at bounding box center [462, 108] width 61 height 9
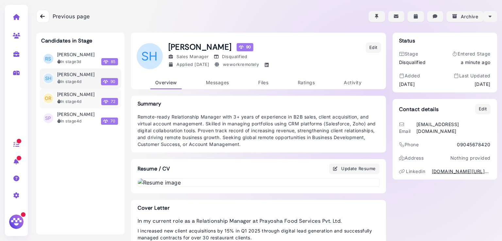
click at [75, 100] on div "In stage 4d" at bounding box center [69, 102] width 25 height 6
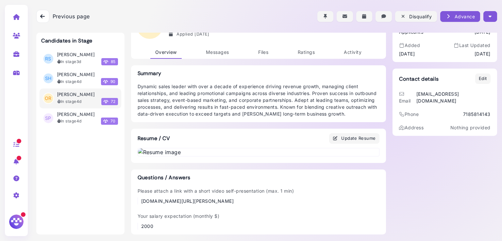
scroll to position [335, 0]
drag, startPoint x: 254, startPoint y: 202, endPoint x: 136, endPoint y: 205, distance: 117.7
click at [138, 205] on div "Please attach a link with a short video self-presentation (max. 1 min) www.link…" at bounding box center [259, 209] width 242 height 42
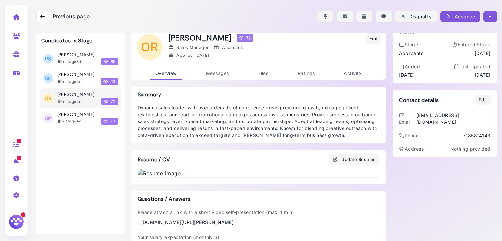
scroll to position [0, 0]
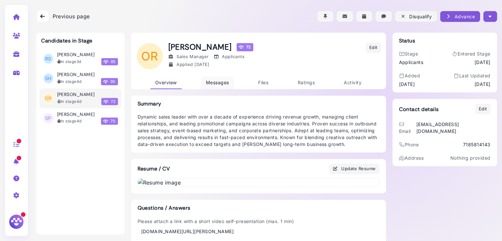
click at [214, 83] on span "Messages" at bounding box center [217, 83] width 23 height 6
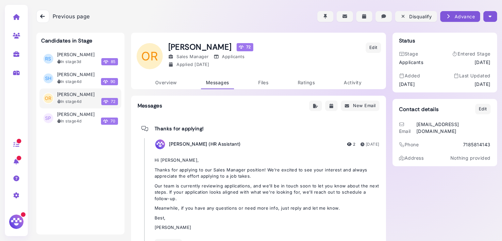
scroll to position [28, 0]
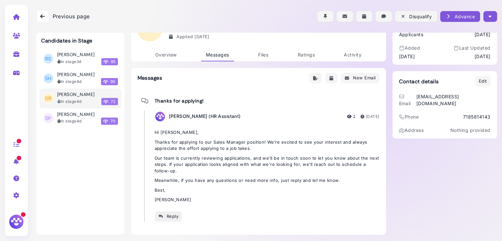
click at [172, 214] on div "Reply" at bounding box center [168, 216] width 21 height 7
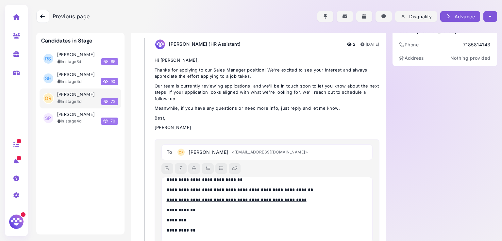
scroll to position [0, 0]
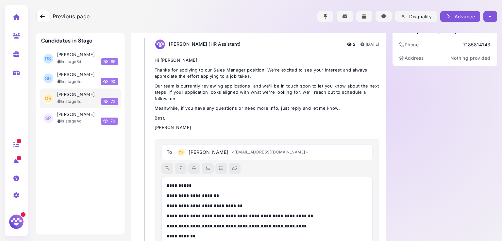
click at [185, 184] on p "**********" at bounding box center [266, 185] width 198 height 7
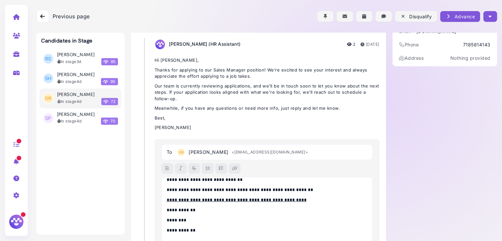
scroll to position [152, 0]
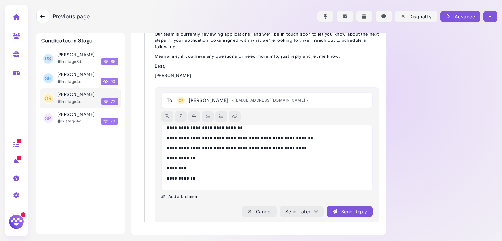
click at [354, 209] on div "Send Reply" at bounding box center [349, 211] width 35 height 7
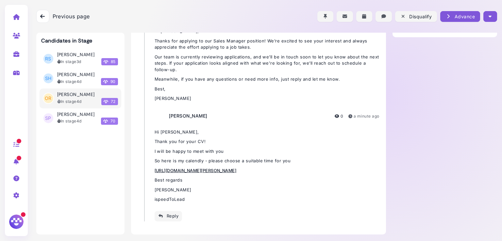
scroll to position [129, 0]
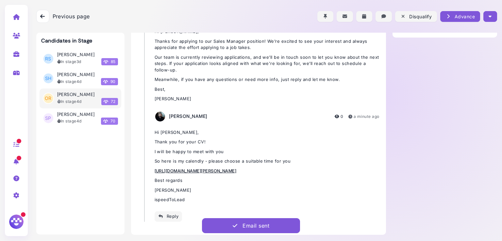
click at [491, 16] on button "button" at bounding box center [490, 16] width 13 height 11
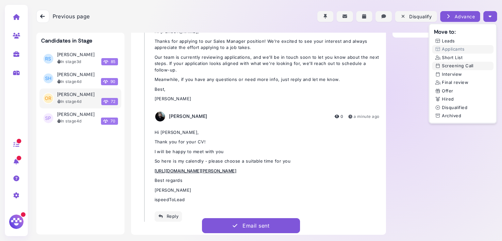
click at [451, 65] on button "Screening Call" at bounding box center [462, 66] width 61 height 9
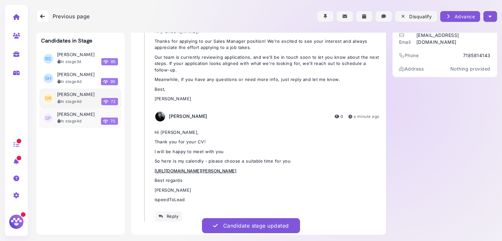
click at [68, 119] on div "In stage 4d" at bounding box center [69, 121] width 25 height 6
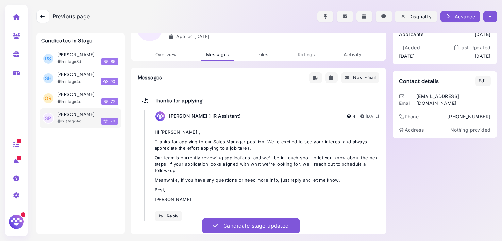
scroll to position [28, 0]
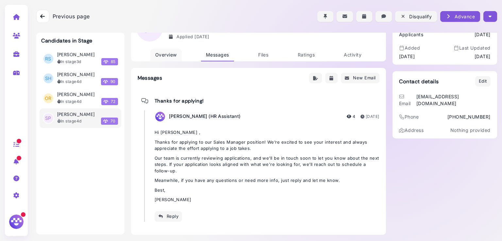
click at [168, 53] on span "Overview" at bounding box center [166, 55] width 22 height 6
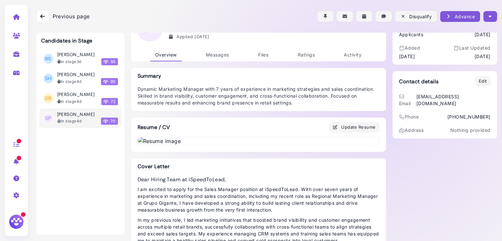
scroll to position [544, 0]
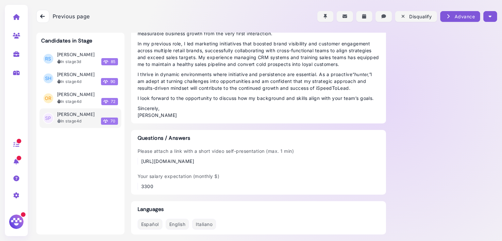
drag, startPoint x: 173, startPoint y: 162, endPoint x: 137, endPoint y: 154, distance: 36.2
click at [138, 158] on div "https://www.loom.com/share/1e31dde38af14d84b68aab149340e081?sid=62e19513-39a8-4…" at bounding box center [216, 161] width 157 height 7
copy div "https://www.loom.com/share/1e31dde38af14d84b68aab149340e081?sid=62e19513-39a8-4…"
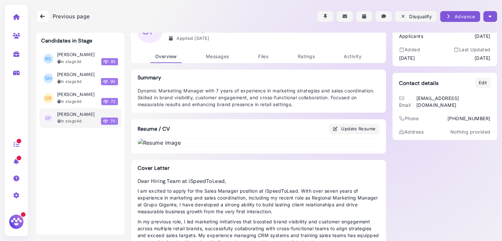
scroll to position [25, 0]
click at [213, 55] on span "Messages" at bounding box center [217, 58] width 23 height 6
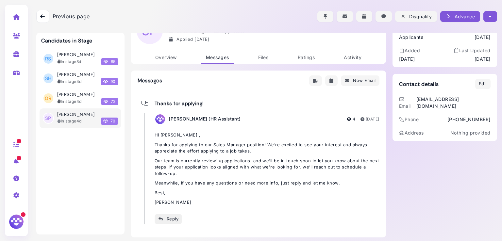
click at [165, 218] on div "Reply" at bounding box center [168, 219] width 21 height 7
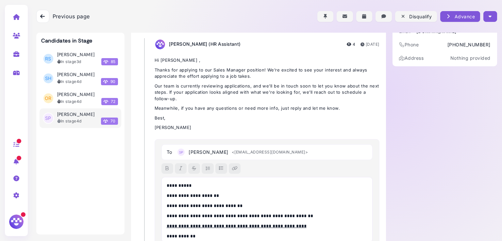
click at [186, 186] on p "**********" at bounding box center [266, 185] width 198 height 7
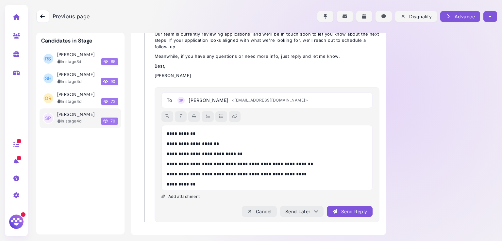
click at [334, 209] on icon "submit" at bounding box center [335, 211] width 6 height 7
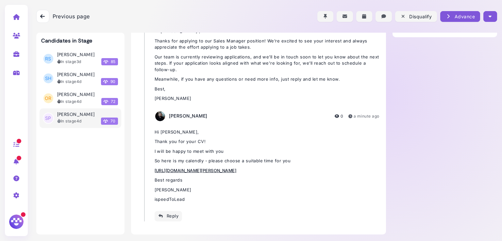
scroll to position [129, 0]
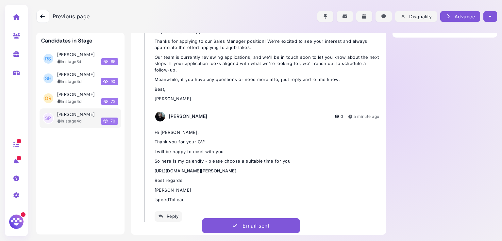
click at [489, 20] on button "button" at bounding box center [490, 16] width 13 height 11
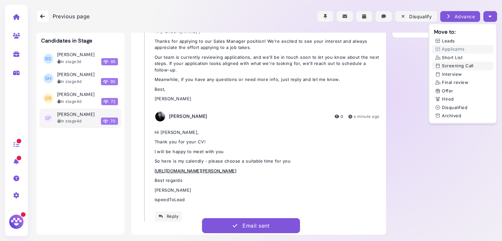
click at [462, 66] on button "Screening Call" at bounding box center [462, 66] width 61 height 9
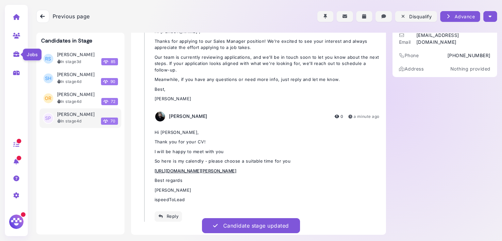
click at [14, 54] on icon at bounding box center [17, 54] width 8 height 6
select select "**********"
select select "**"
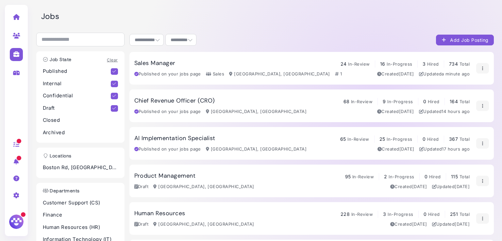
click at [168, 64] on h3 "Sales Manager" at bounding box center [154, 63] width 41 height 7
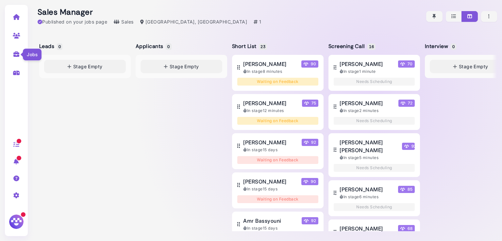
click at [15, 55] on icon at bounding box center [17, 54] width 8 height 6
select select "**********"
select select "**"
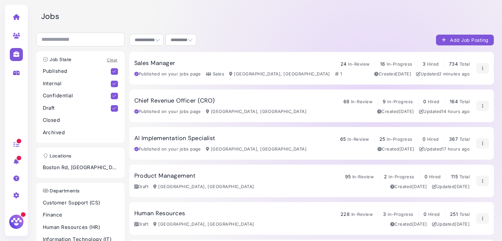
scroll to position [21, 0]
